Goal: Find specific page/section: Find specific page/section

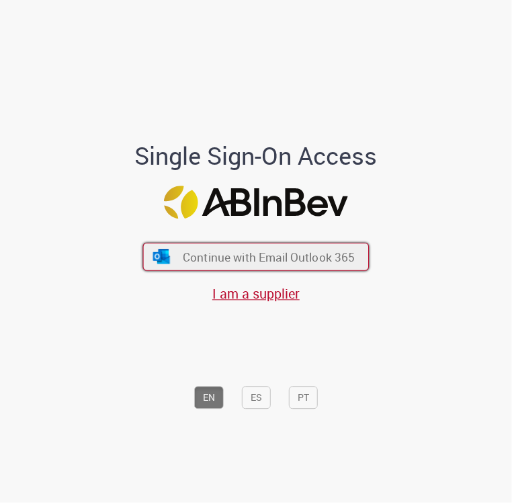
click at [256, 255] on span "Continue with Email Outlook 365" at bounding box center [269, 256] width 173 height 15
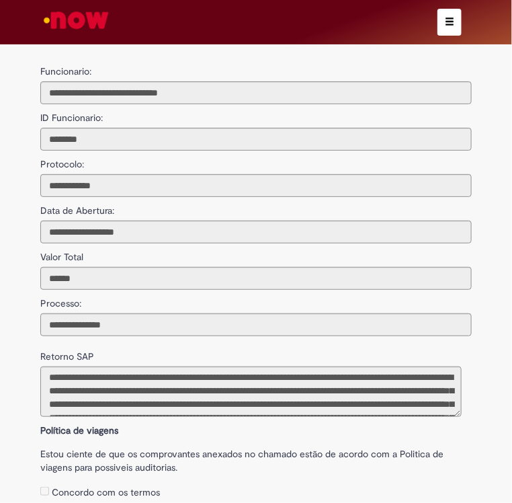
click at [120, 354] on div "Retorno SAP" at bounding box center [256, 376] width 452 height 81
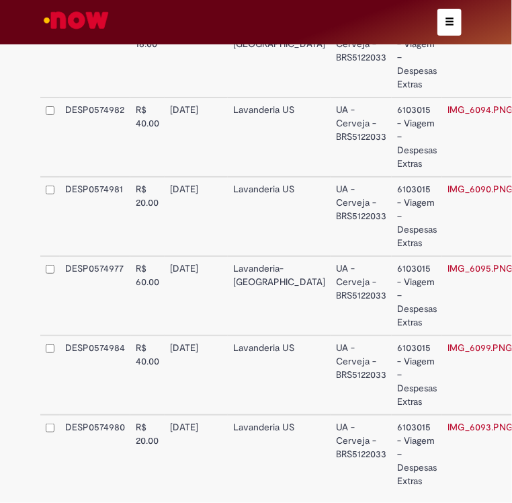
scroll to position [966, 0]
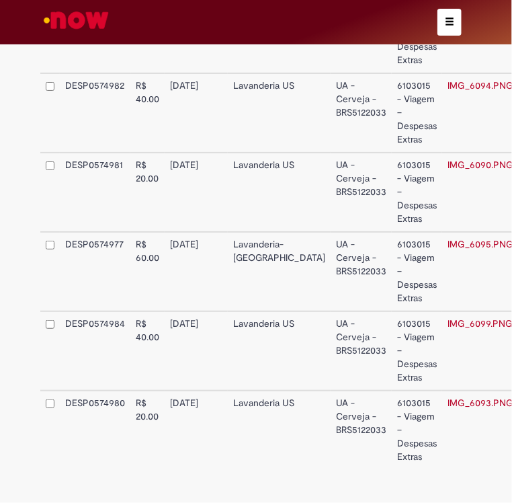
click at [447, 30] on button "button" at bounding box center [450, 22] width 24 height 27
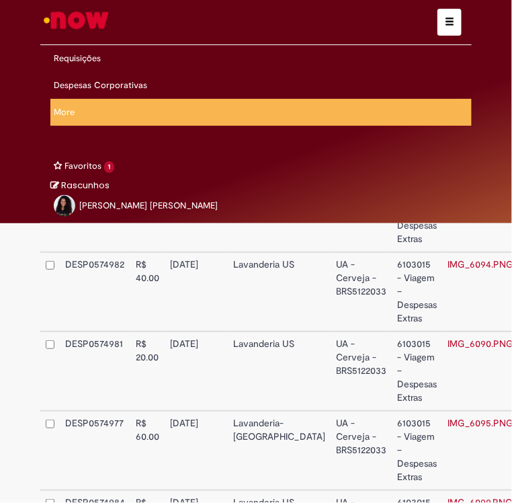
click at [440, 30] on button "button" at bounding box center [450, 22] width 24 height 27
